Goal: Navigation & Orientation: Go to known website

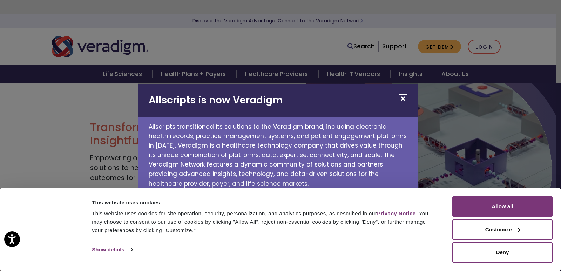
click at [406, 100] on button "Close" at bounding box center [403, 98] width 9 height 9
